Goal: Navigation & Orientation: Find specific page/section

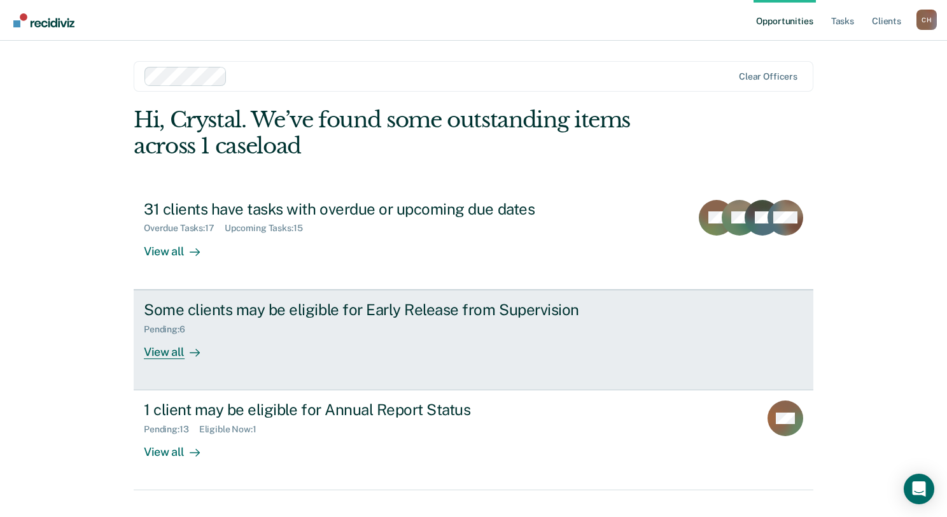
click at [174, 349] on div "View all" at bounding box center [179, 346] width 71 height 25
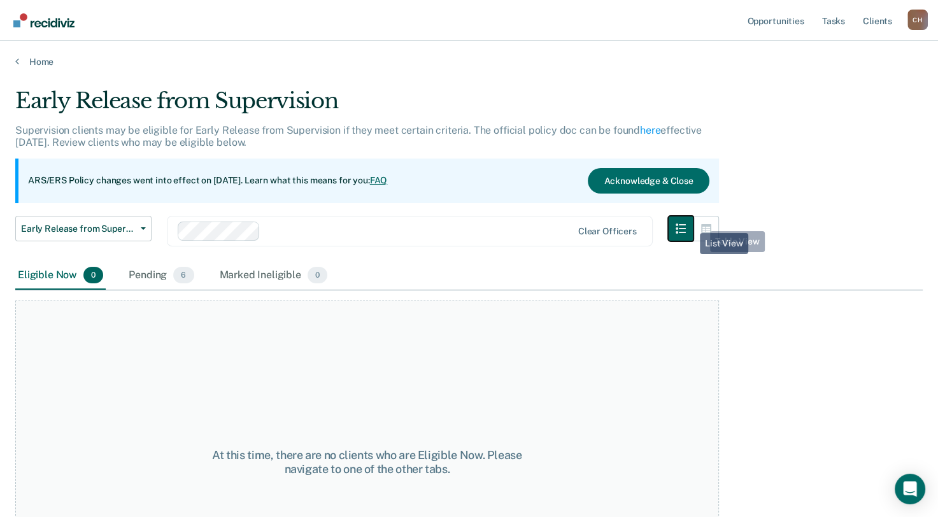
click at [686, 223] on icon "button" at bounding box center [681, 228] width 10 height 10
click at [147, 275] on div "Pending 6" at bounding box center [161, 276] width 70 height 28
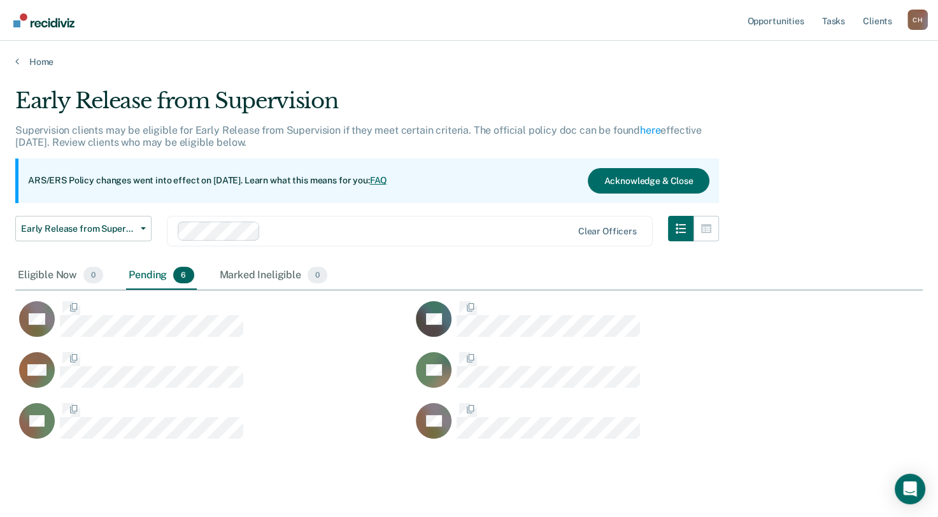
scroll to position [350, 897]
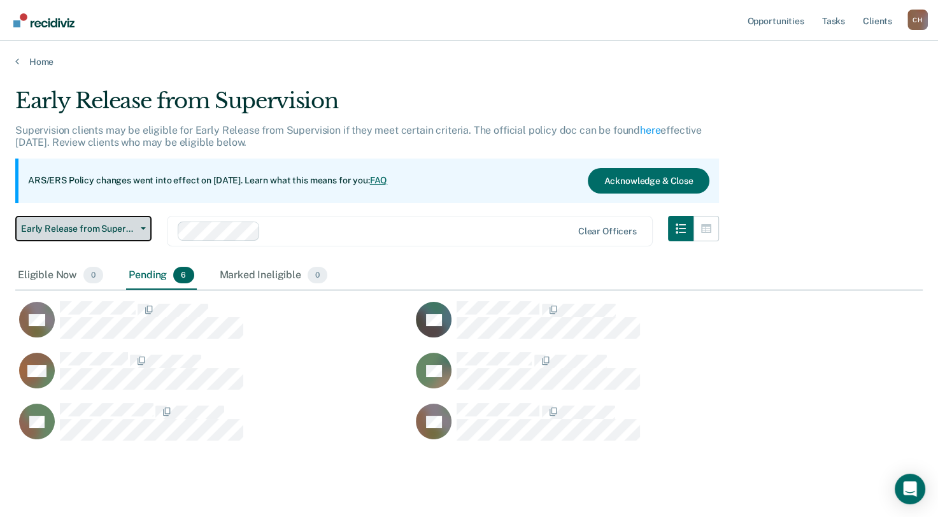
click at [139, 228] on span "button" at bounding box center [141, 228] width 10 height 3
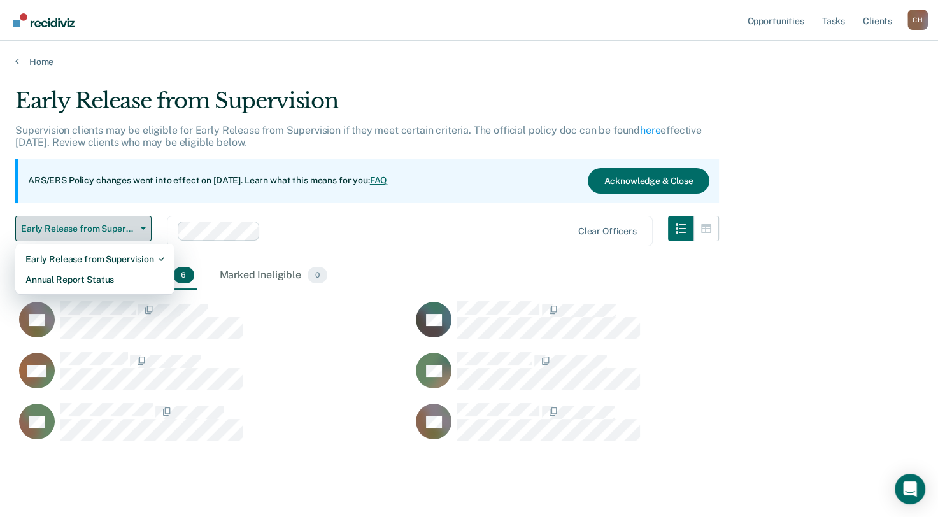
click at [139, 228] on span "button" at bounding box center [141, 228] width 10 height 3
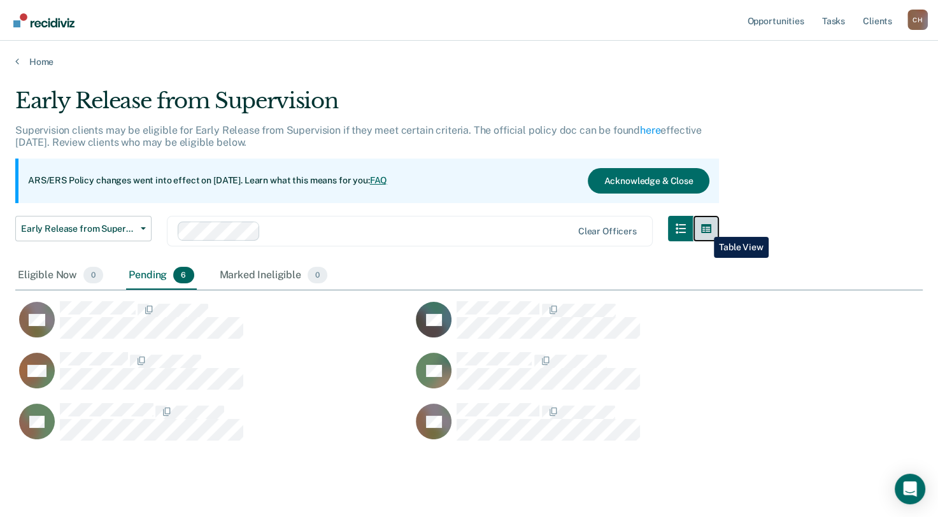
click at [704, 227] on button "button" at bounding box center [705, 228] width 25 height 25
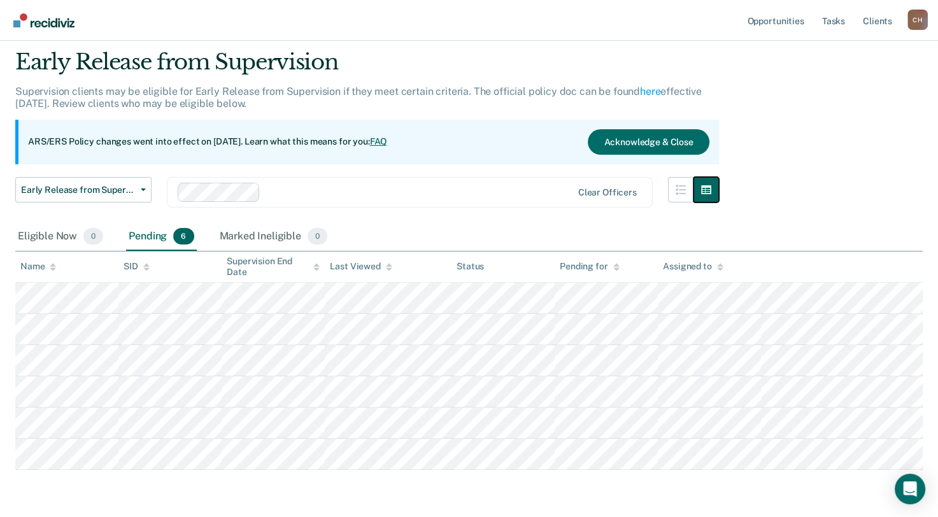
scroll to position [0, 0]
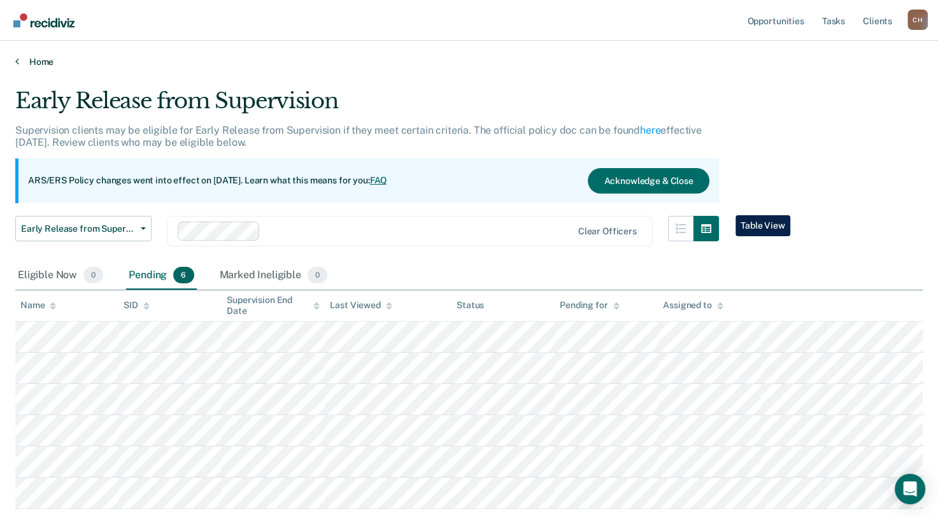
click at [17, 62] on icon at bounding box center [17, 61] width 4 height 10
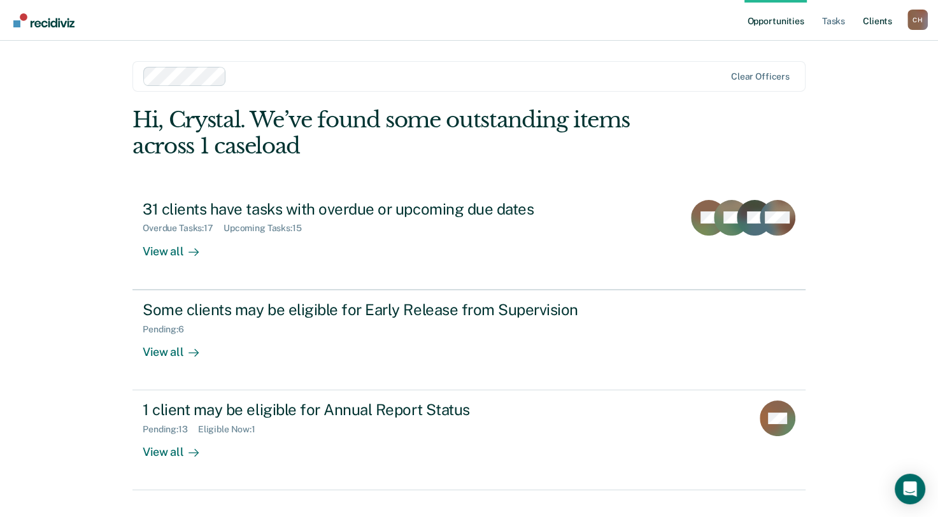
click at [879, 20] on link "Client s" at bounding box center [877, 20] width 34 height 41
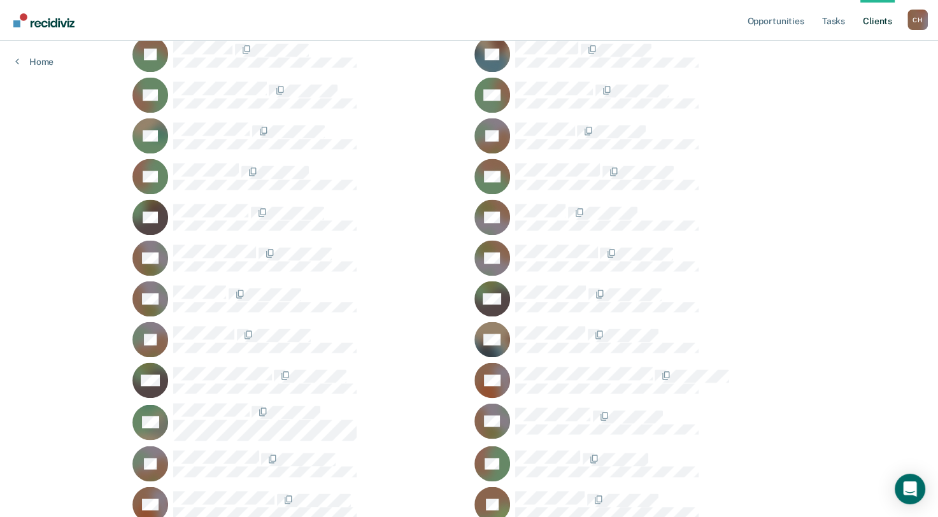
scroll to position [1974, 0]
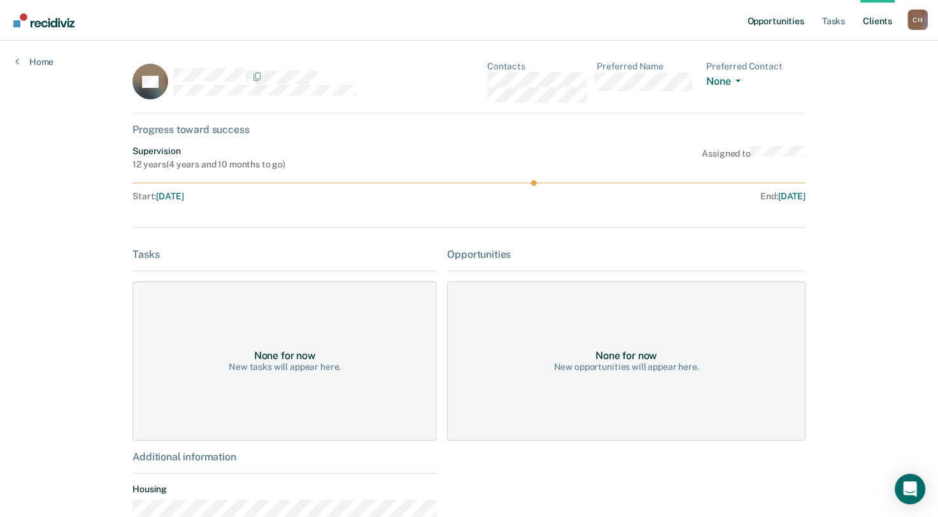
click at [779, 24] on link "Opportunities" at bounding box center [775, 20] width 62 height 41
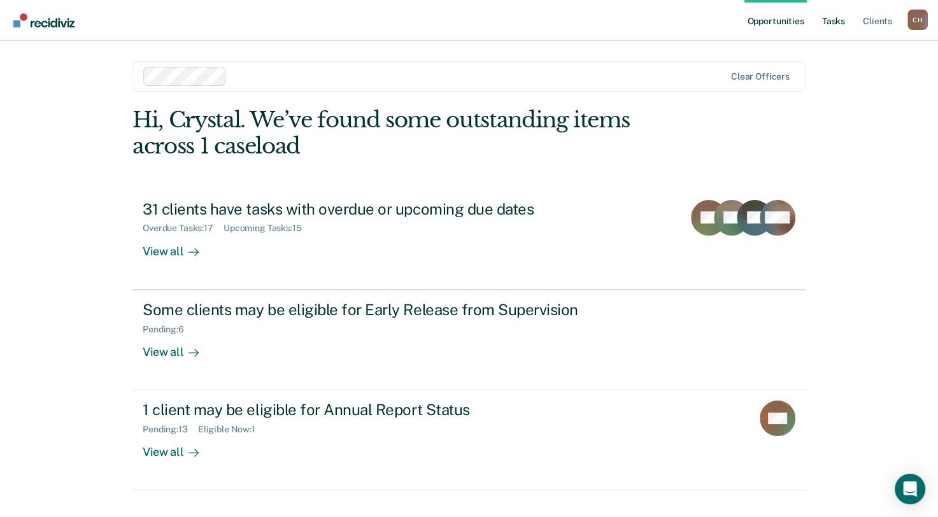
click at [825, 22] on link "Tasks" at bounding box center [833, 20] width 28 height 41
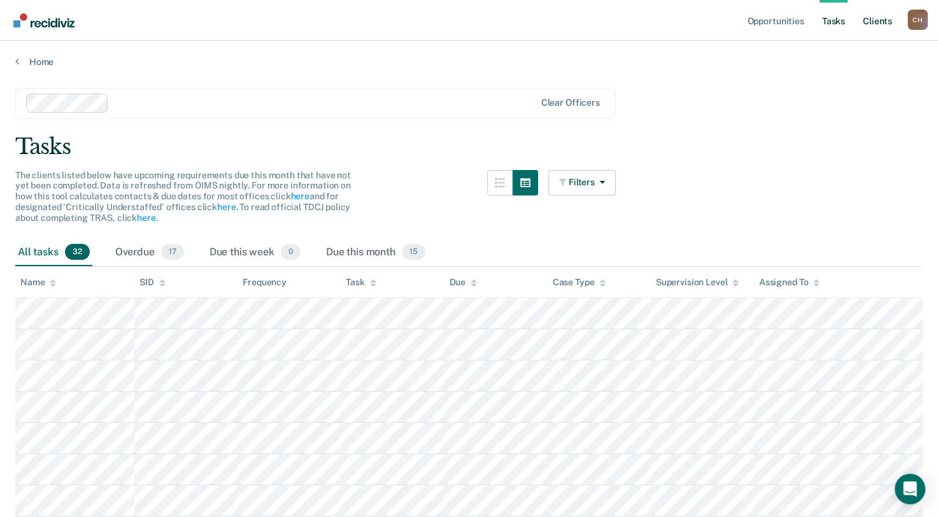
click at [877, 22] on link "Client s" at bounding box center [877, 20] width 34 height 41
